Goal: Check status: Check status

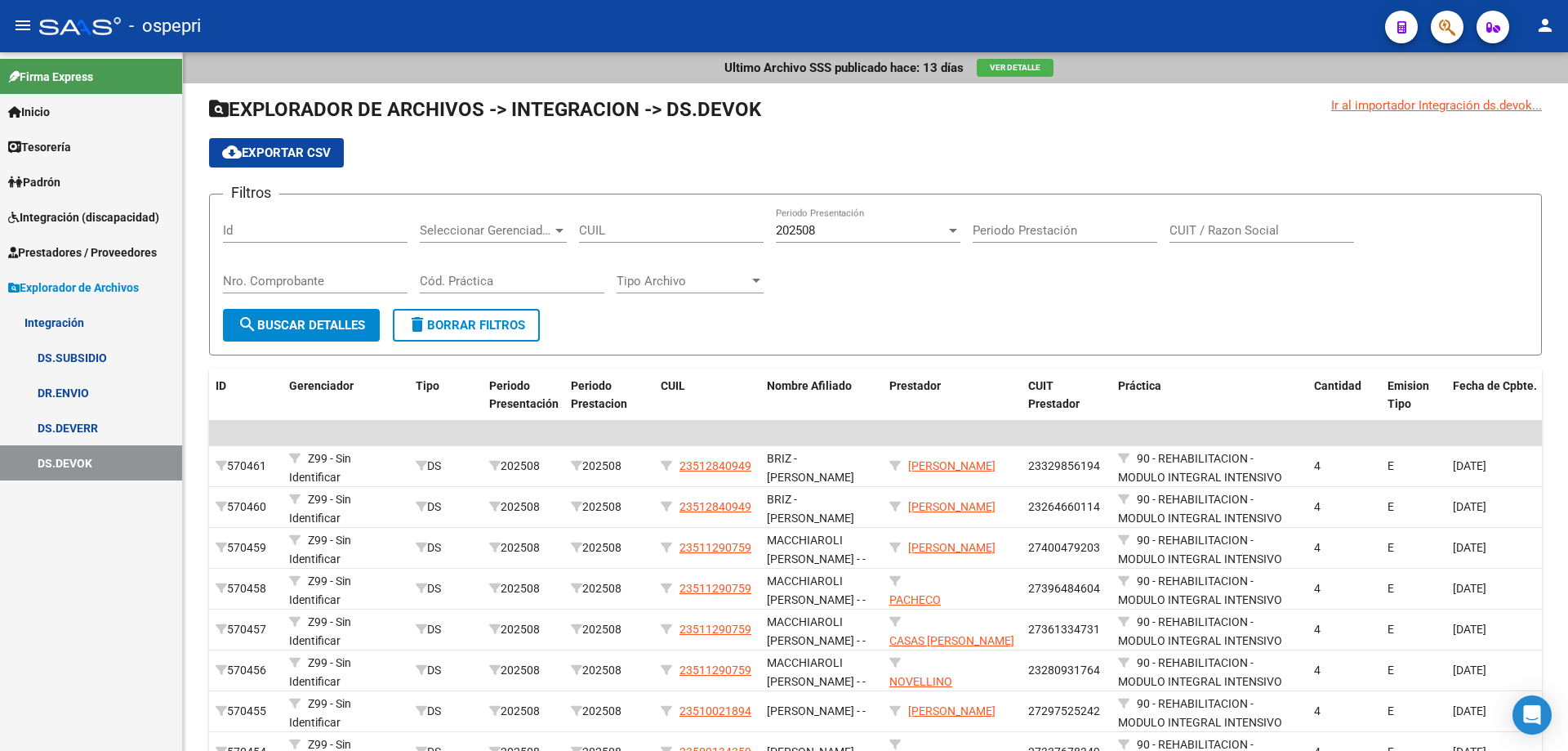
click at [81, 221] on span "Integración (discapacidad)" at bounding box center [83, 217] width 151 height 18
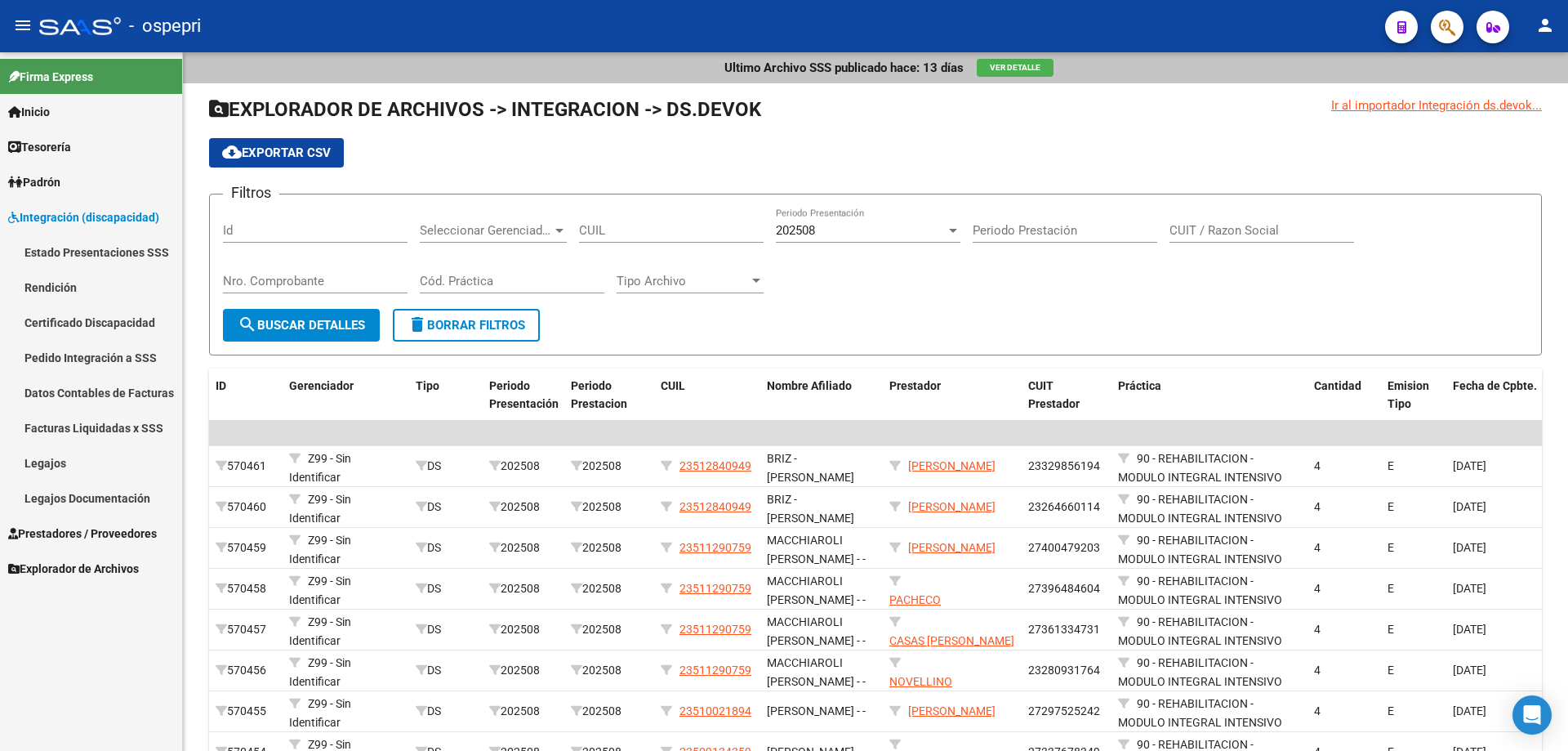
click at [141, 360] on link "Pedido Integración a SSS" at bounding box center [91, 357] width 182 height 35
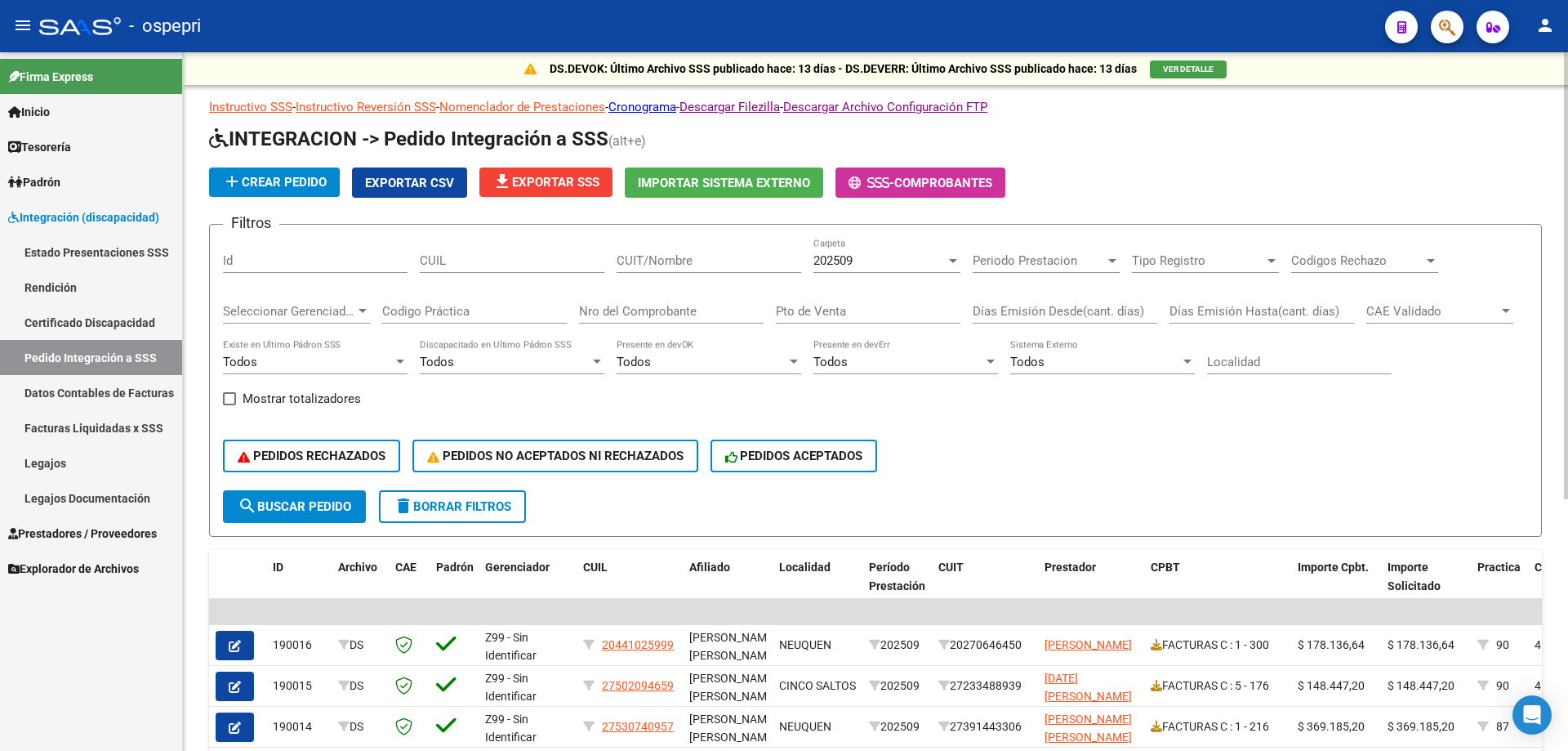
click at [691, 258] on input "CUIT/Nombre" at bounding box center [708, 261] width 185 height 15
type input "MERID"
click at [611, 307] on input "Nro del Comprobante" at bounding box center [671, 311] width 185 height 15
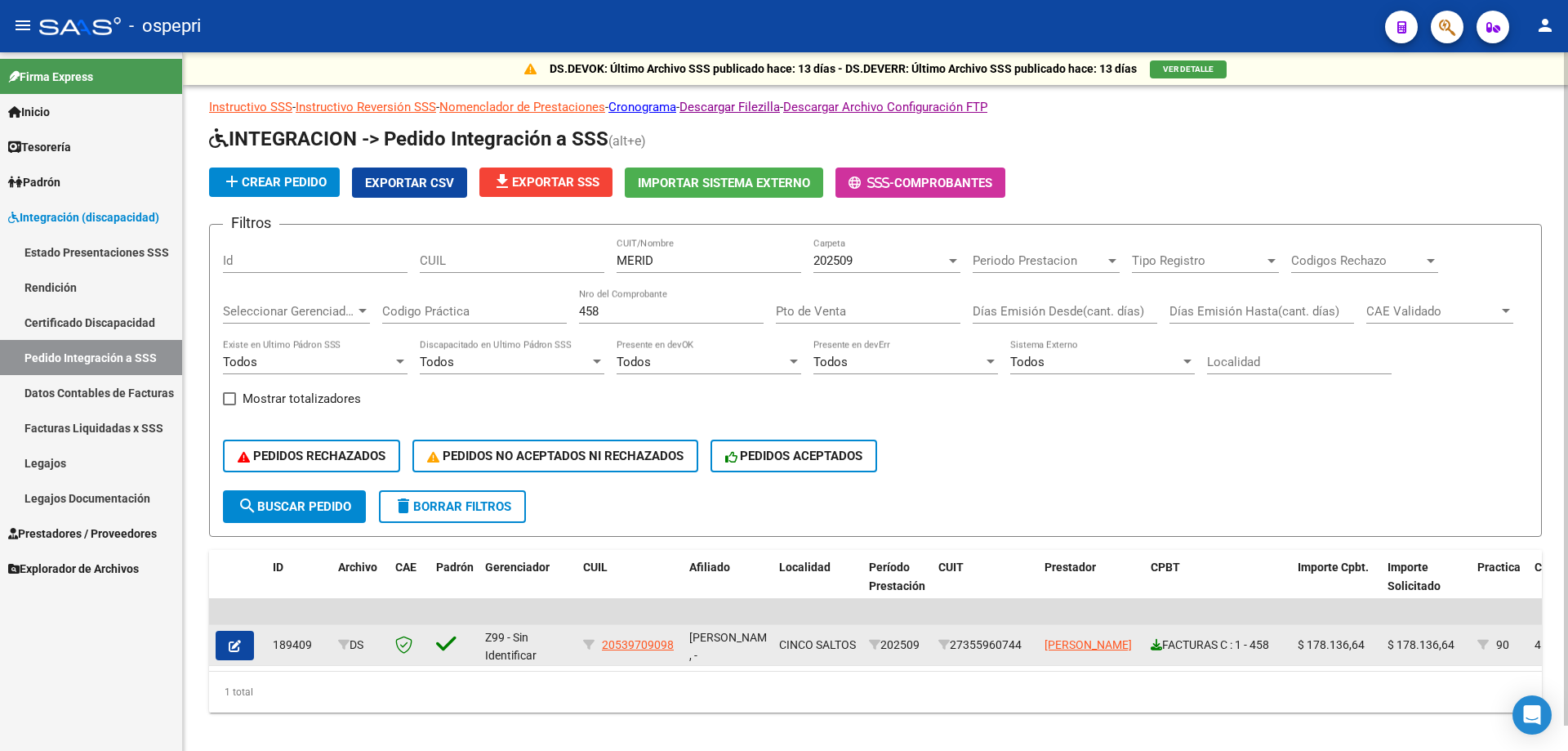
click at [1155, 648] on icon at bounding box center [1157, 645] width 11 height 11
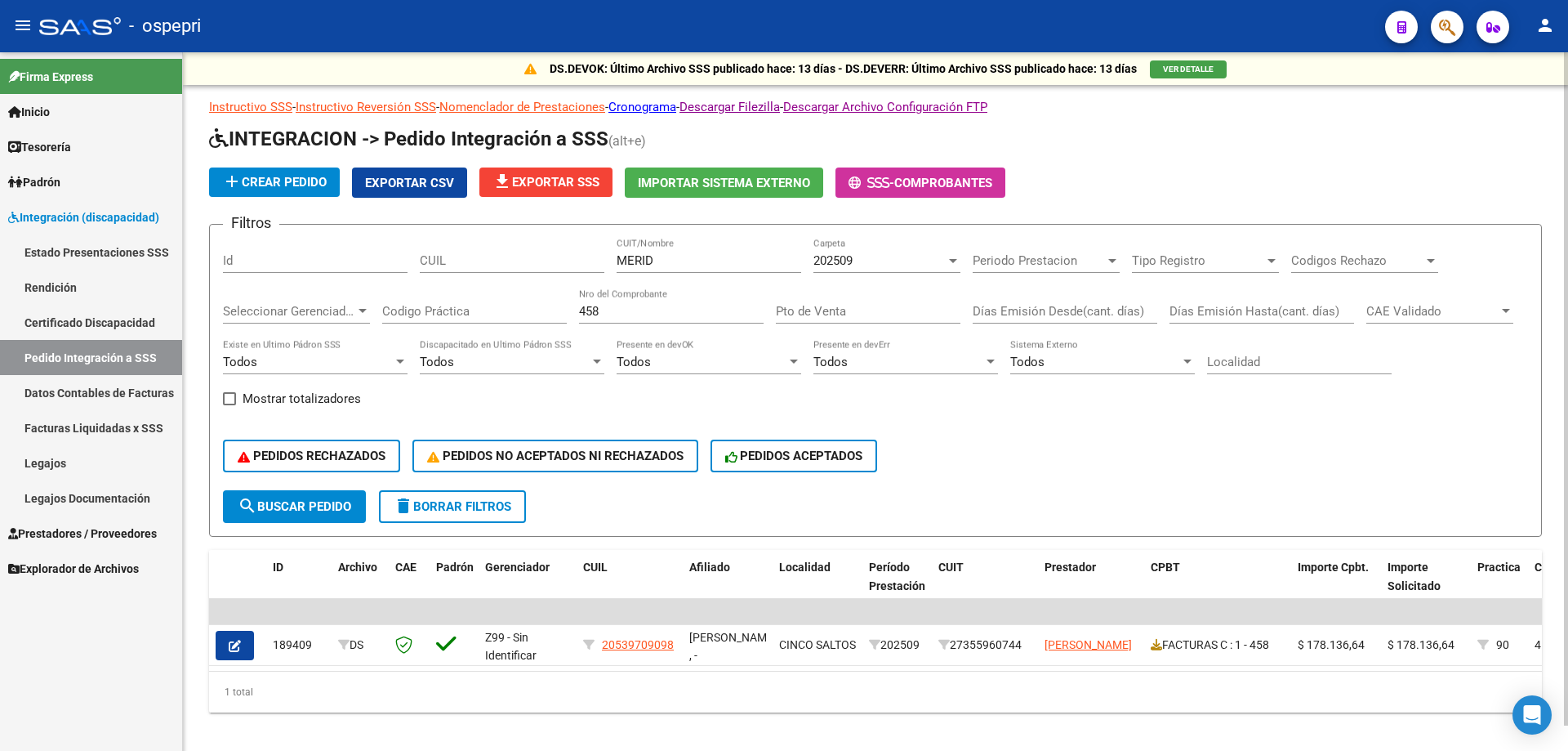
click at [668, 313] on input "458" at bounding box center [671, 311] width 185 height 15
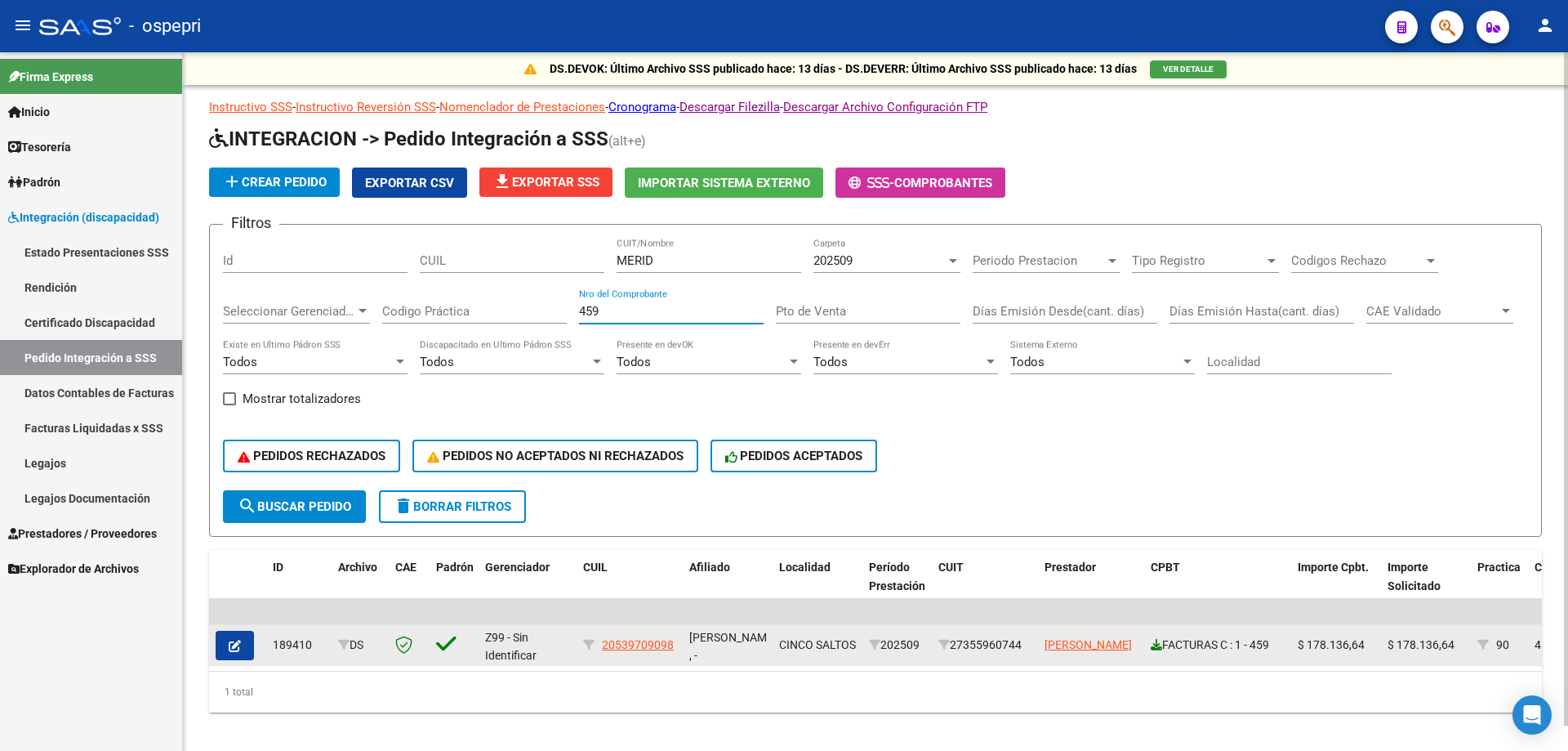
type input "459"
click at [1158, 647] on icon at bounding box center [1157, 645] width 11 height 11
